Goal: Obtain resource: Download file/media

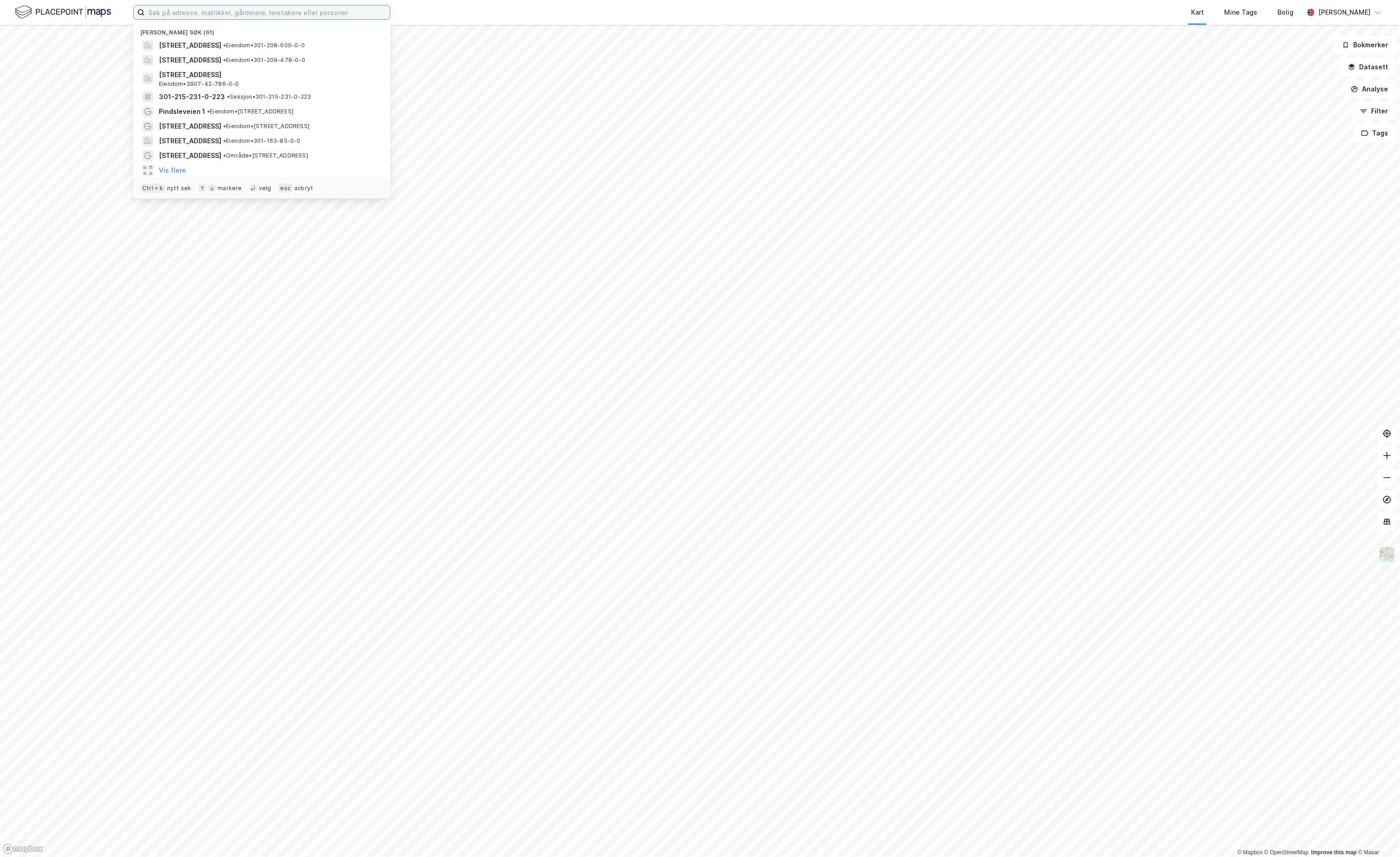
click at [210, 10] on input at bounding box center [267, 12] width 246 height 14
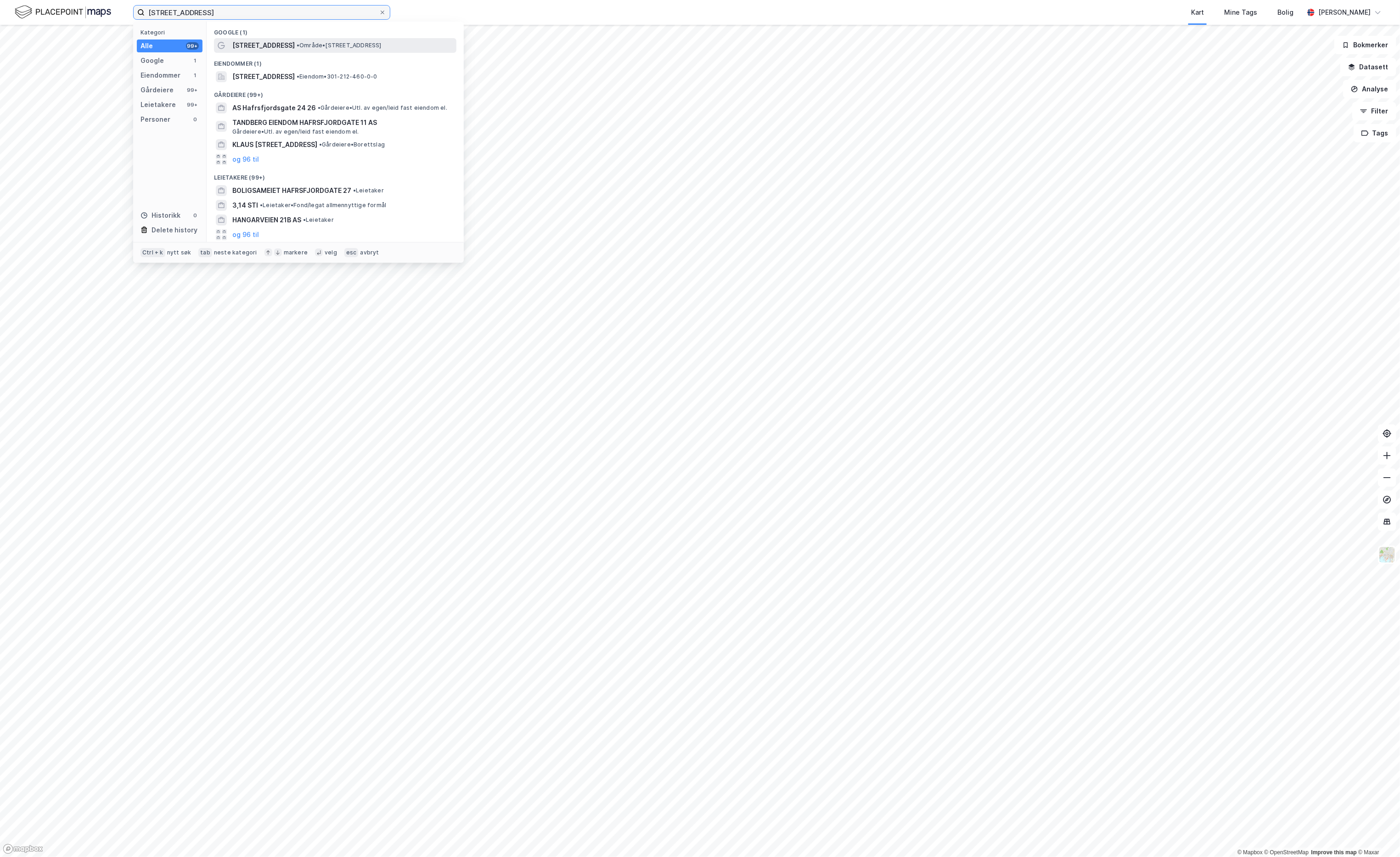
type input "[STREET_ADDRESS]"
click at [254, 42] on span "[STREET_ADDRESS]" at bounding box center [263, 45] width 62 height 11
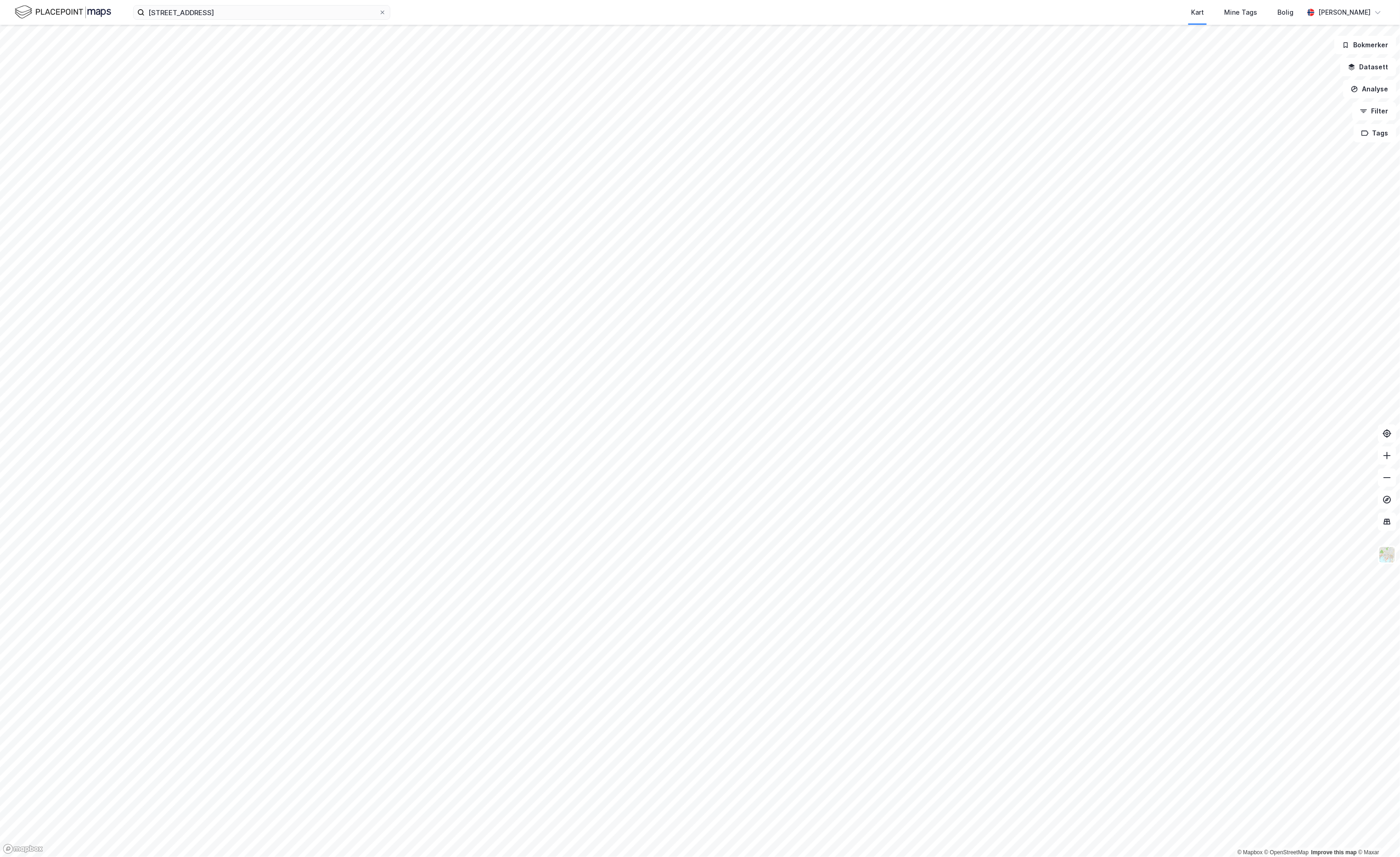
click at [238, 20] on div "hafrsfjordgata 31b Kart Mine Tags Bolig [PERSON_NAME]" at bounding box center [700, 12] width 1400 height 25
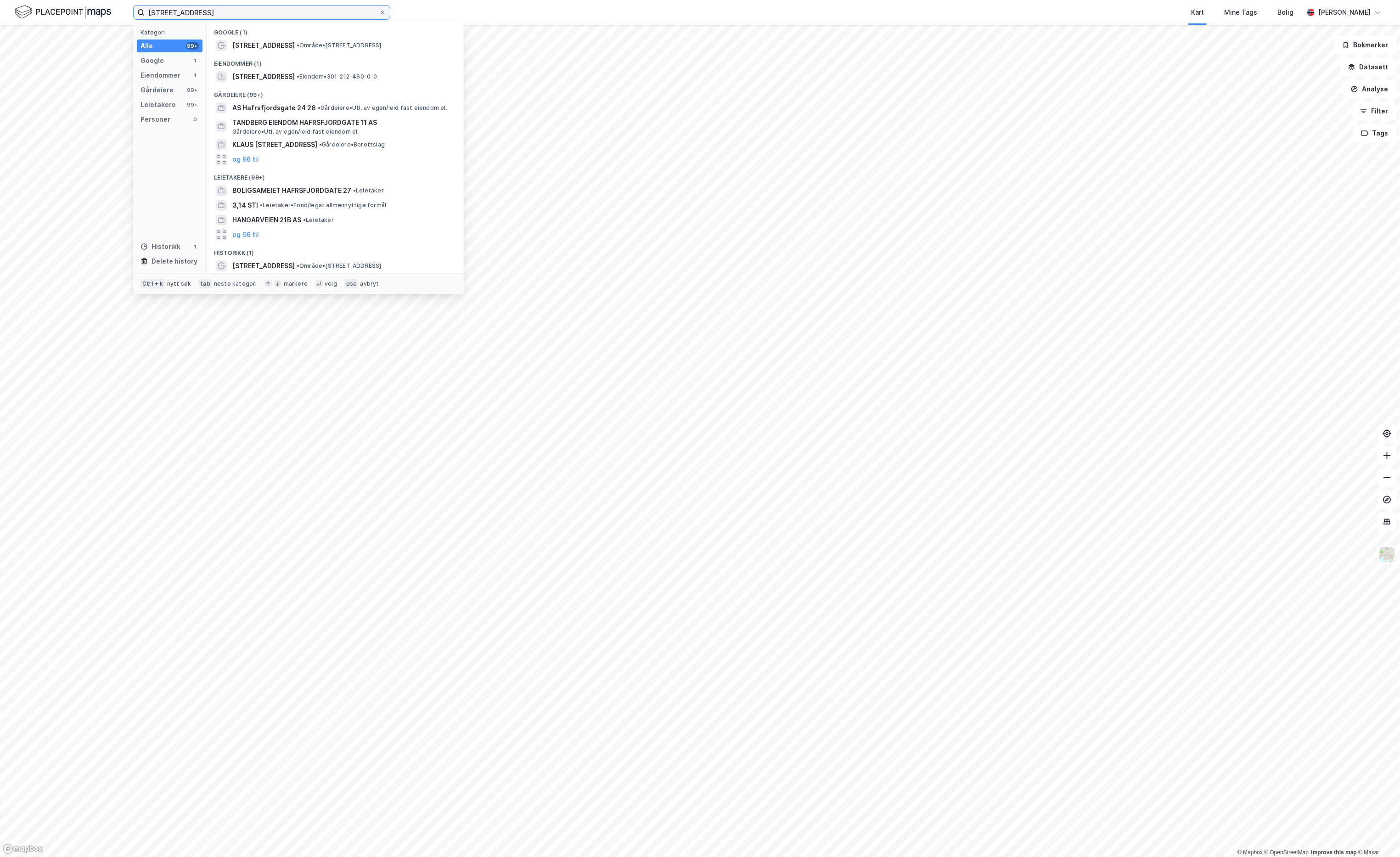
click at [216, 15] on input "[STREET_ADDRESS]" at bounding box center [261, 12] width 234 height 14
click at [278, 76] on span "[STREET_ADDRESS]" at bounding box center [263, 76] width 62 height 11
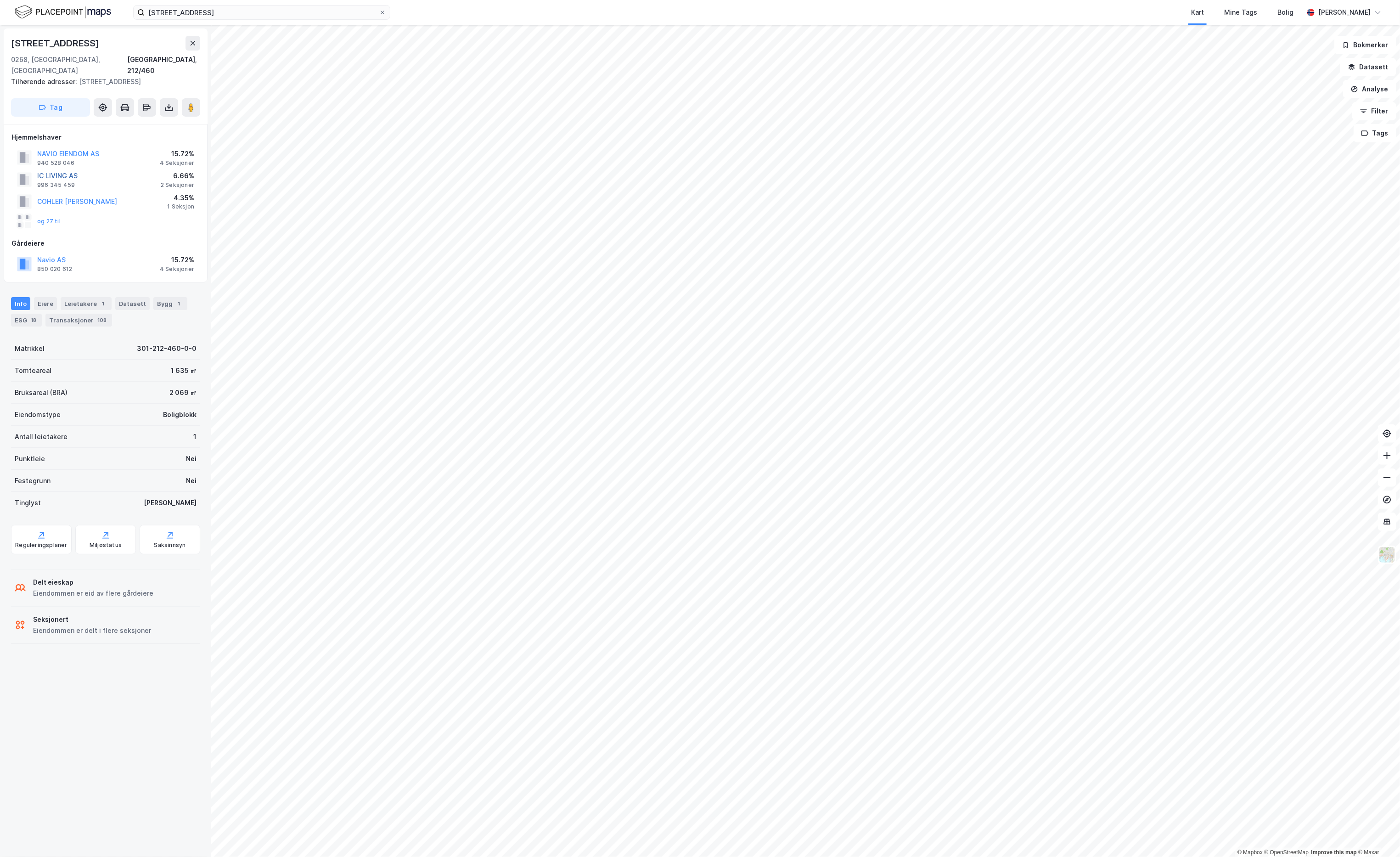
click at [0, 0] on button "IC LIVING AS" at bounding box center [0, 0] width 0 height 0
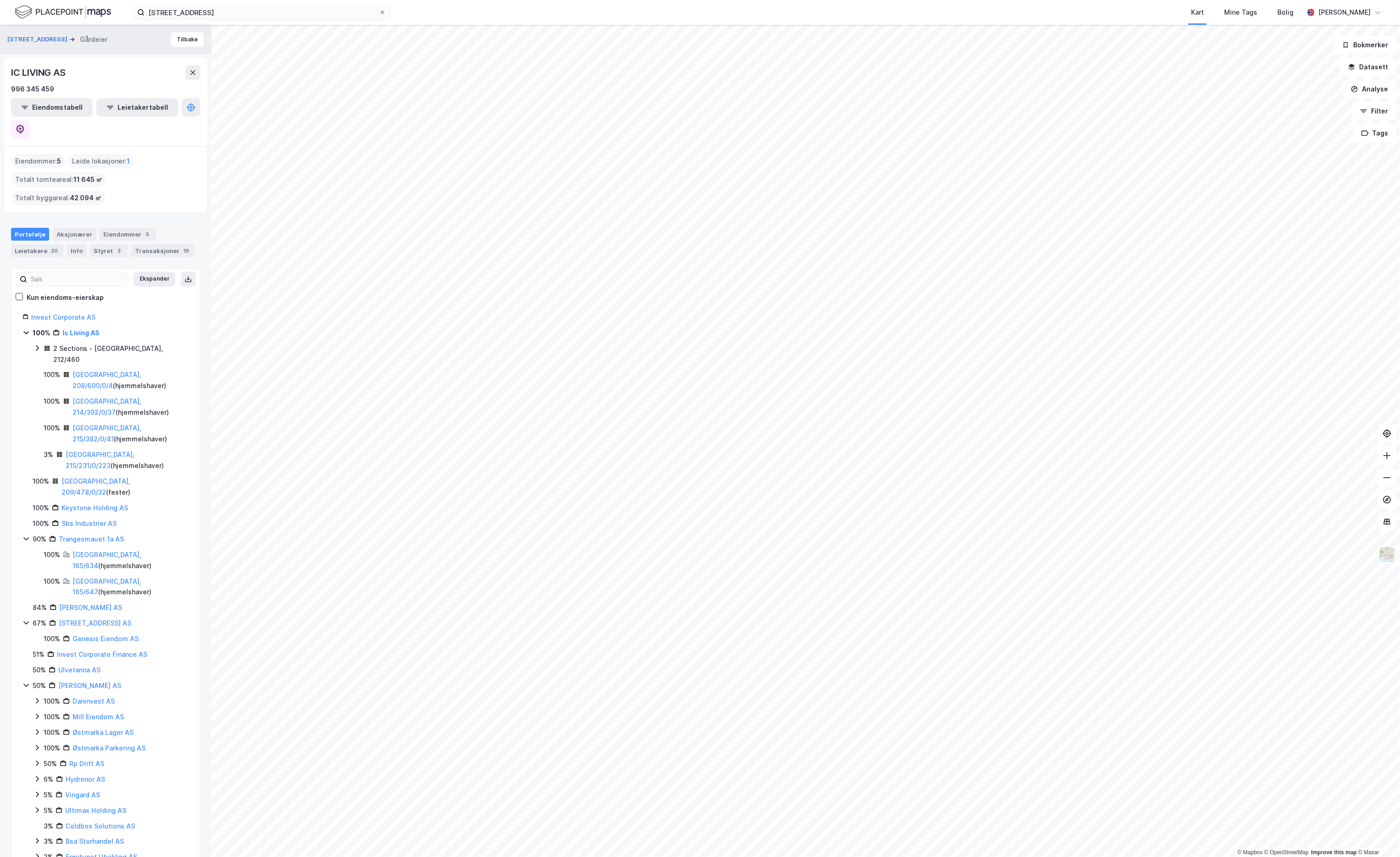
click at [110, 343] on div "2 Sections - [GEOGRAPHIC_DATA], 212/460" at bounding box center [120, 353] width 135 height 22
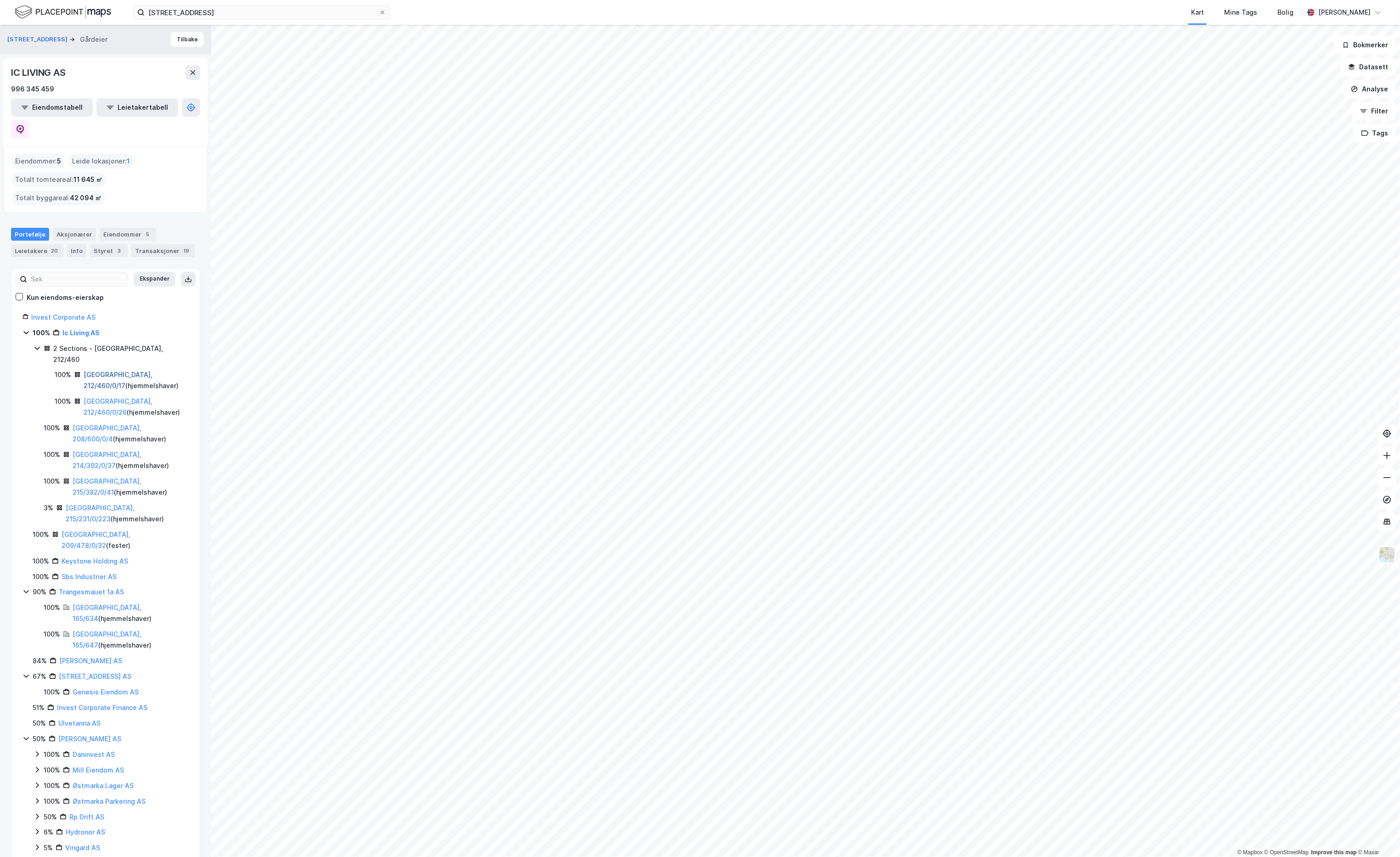
click at [127, 371] on link "[GEOGRAPHIC_DATA], 212/460/0/17" at bounding box center [118, 380] width 69 height 19
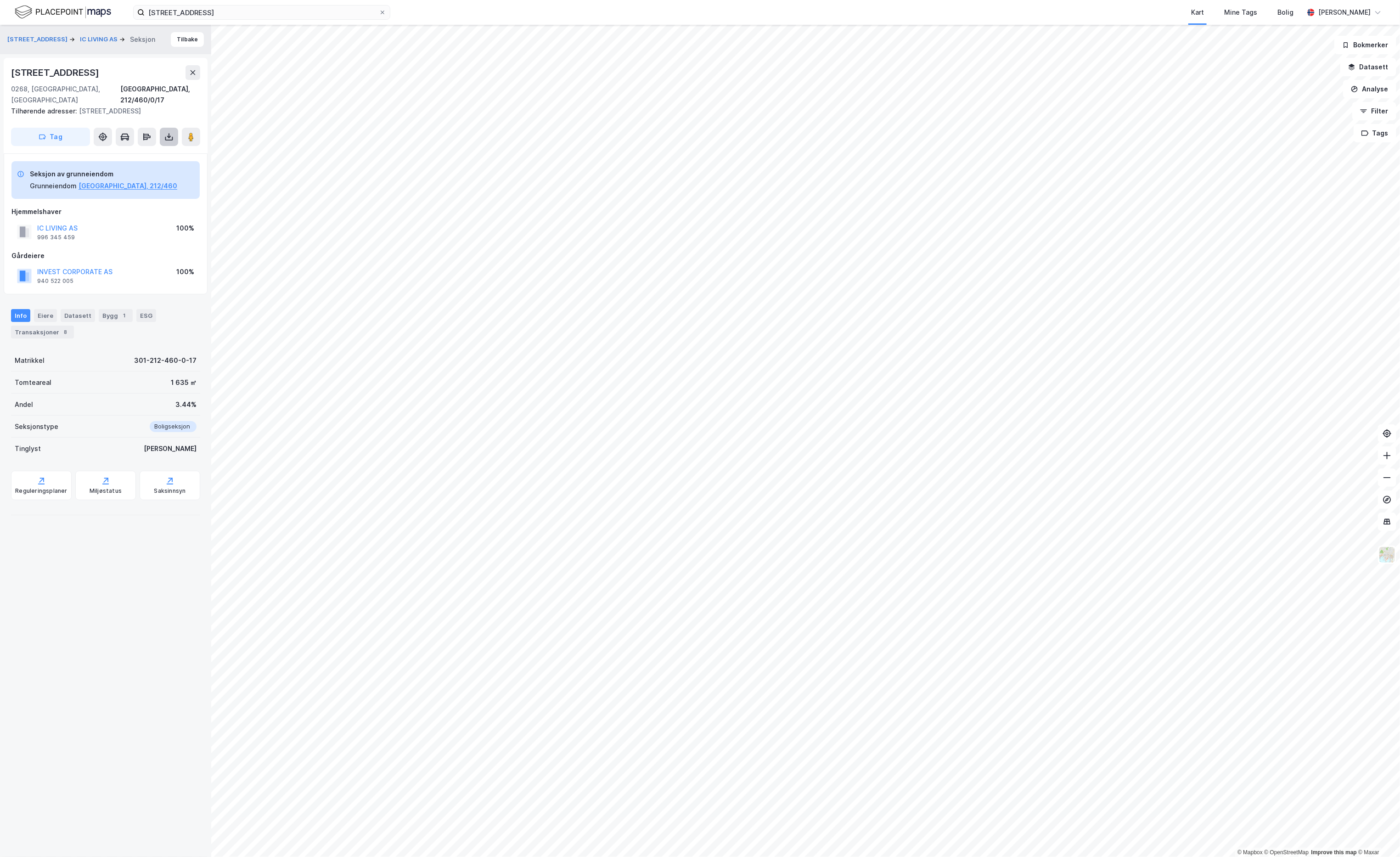
click at [171, 132] on icon at bounding box center [168, 136] width 9 height 9
click at [127, 152] on div "Last ned grunnbok" at bounding box center [124, 155] width 53 height 7
click at [101, 309] on div "Bygg 1" at bounding box center [115, 314] width 34 height 12
